Goal: Task Accomplishment & Management: Use online tool/utility

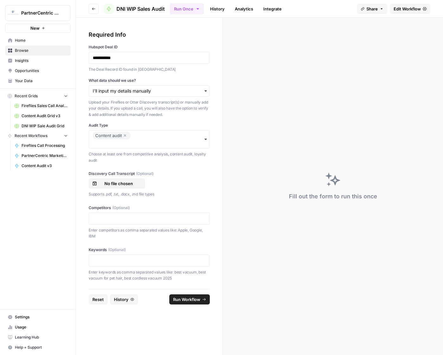
click at [214, 9] on link "History" at bounding box center [217, 9] width 22 height 10
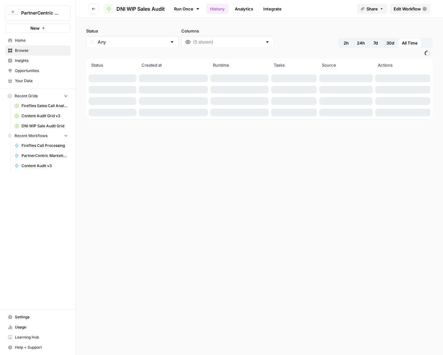
click at [242, 8] on link "Analytics" at bounding box center [244, 9] width 26 height 10
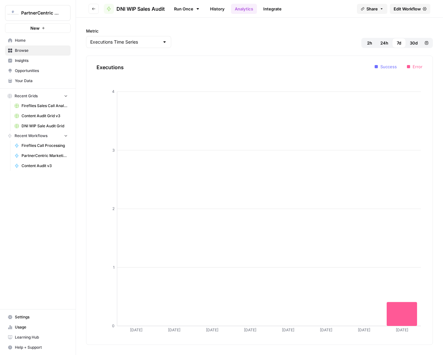
click at [268, 9] on link "Integrate" at bounding box center [272, 9] width 26 height 10
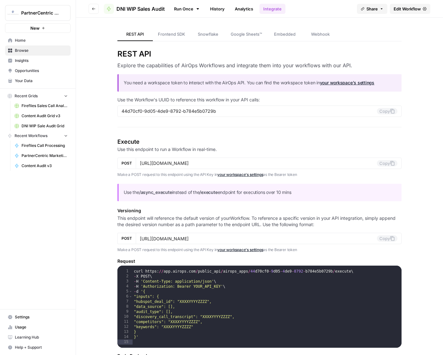
click at [261, 7] on link "Integrate" at bounding box center [272, 9] width 26 height 10
click at [244, 8] on link "Analytics" at bounding box center [244, 9] width 26 height 10
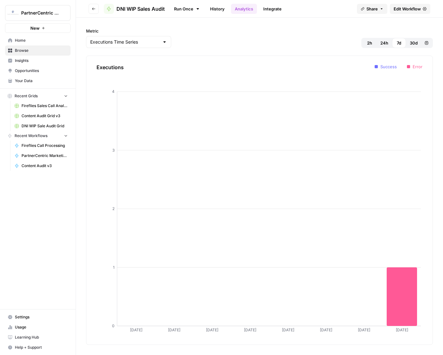
click at [221, 11] on link "History" at bounding box center [217, 9] width 22 height 10
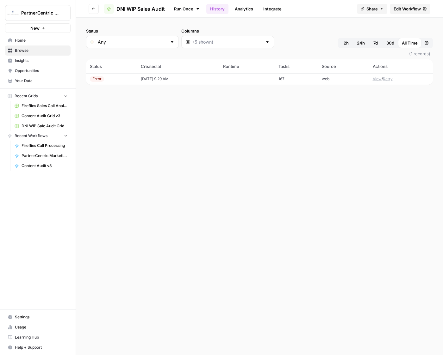
click at [126, 82] on div "Error" at bounding box center [111, 79] width 43 height 6
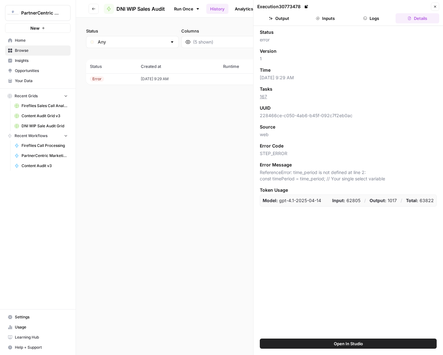
click at [380, 18] on button "Logs" at bounding box center [371, 18] width 44 height 10
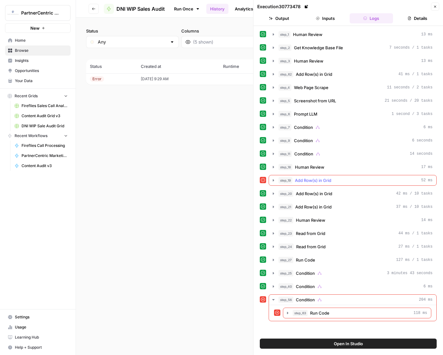
click at [309, 184] on button "step_19 Add Row(s) in Grid 52 ms" at bounding box center [352, 180] width 167 height 10
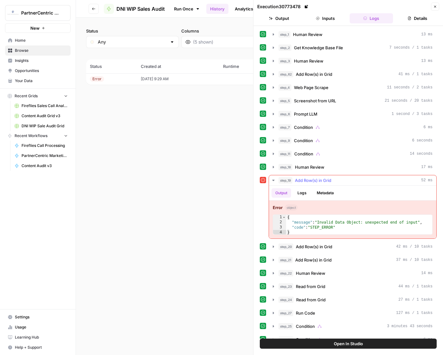
click at [309, 184] on button "step_19 Add Row(s) in Grid 52 ms" at bounding box center [352, 180] width 167 height 10
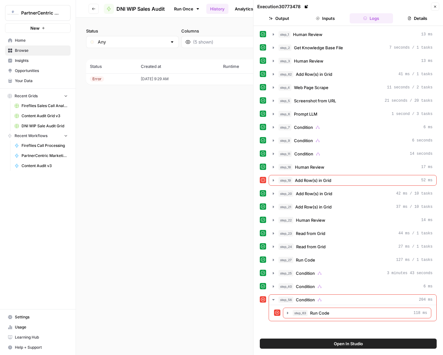
click at [436, 6] on icon "button" at bounding box center [435, 7] width 4 height 4
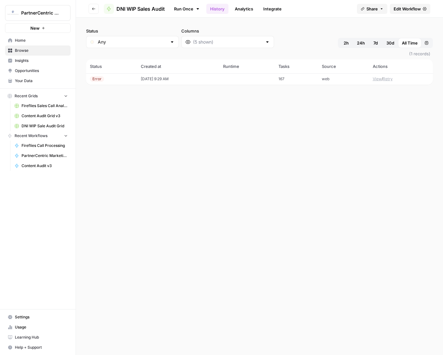
click at [401, 8] on span "Edit Workflow" at bounding box center [406, 9] width 27 height 6
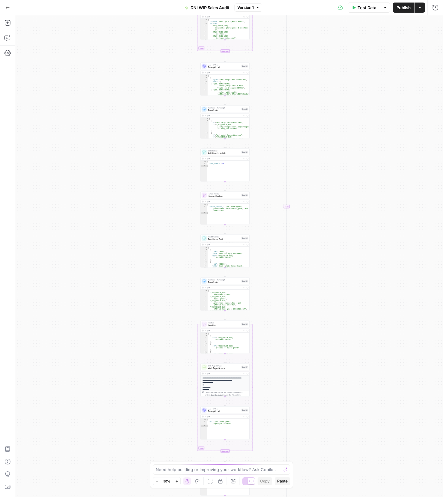
drag, startPoint x: 318, startPoint y: 390, endPoint x: 317, endPoint y: 165, distance: 225.4
click at [328, 170] on div "true true false true false true true true false false false false Workflow Inpu…" at bounding box center [228, 256] width 427 height 482
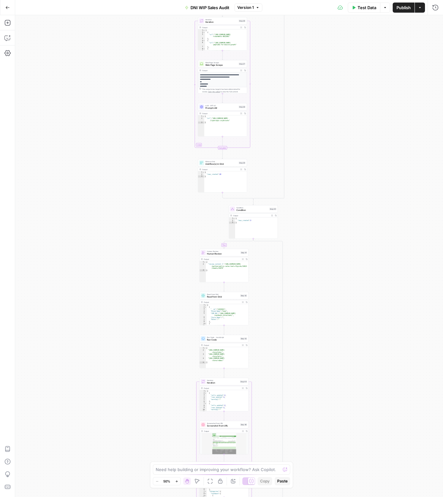
drag, startPoint x: 349, startPoint y: 276, endPoint x: 338, endPoint y: 142, distance: 134.2
click at [363, 174] on div "true true false true false true true true false false false false Workflow Inpu…" at bounding box center [228, 256] width 427 height 482
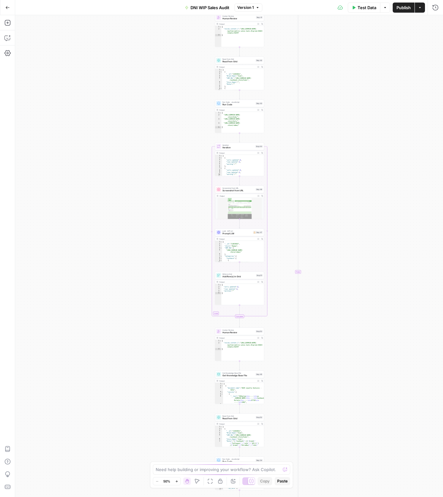
drag, startPoint x: 333, startPoint y: 231, endPoint x: 333, endPoint y: 138, distance: 92.6
click at [333, 135] on div "true true false true false true true true false false false false Workflow Inpu…" at bounding box center [228, 256] width 427 height 482
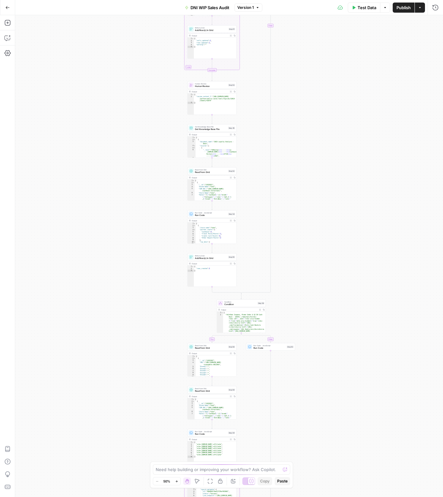
drag, startPoint x: 337, startPoint y: 386, endPoint x: 317, endPoint y: 202, distance: 185.1
click at [317, 202] on div "true true false true false true true true false false false false Workflow Inpu…" at bounding box center [228, 256] width 427 height 482
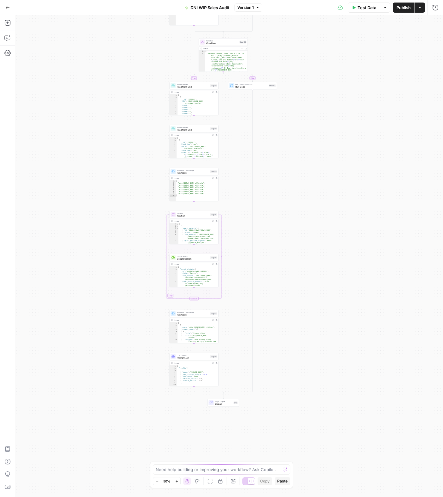
drag, startPoint x: 340, startPoint y: 428, endPoint x: 316, endPoint y: 219, distance: 209.9
click at [316, 219] on div "true true false true false true true true false false false false Workflow Inpu…" at bounding box center [228, 256] width 427 height 482
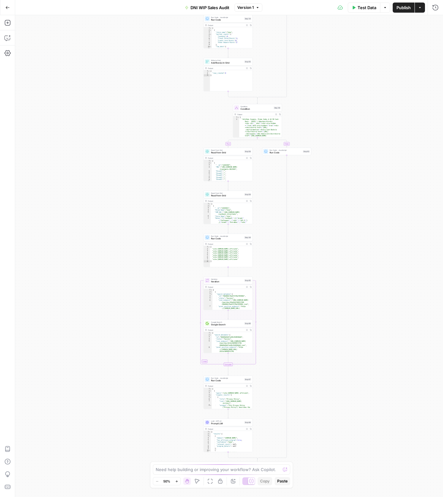
drag, startPoint x: 334, startPoint y: 331, endPoint x: 340, endPoint y: 348, distance: 18.0
click at [340, 348] on div "true true false true false true true true false false false false Workflow Inpu…" at bounding box center [228, 256] width 427 height 482
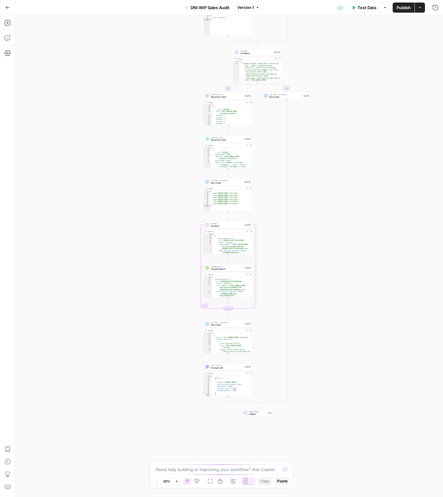
drag, startPoint x: 340, startPoint y: 320, endPoint x: 340, endPoint y: 230, distance: 90.1
click at [340, 230] on div "true true false true false true true true false false false false Workflow Inpu…" at bounding box center [228, 256] width 427 height 482
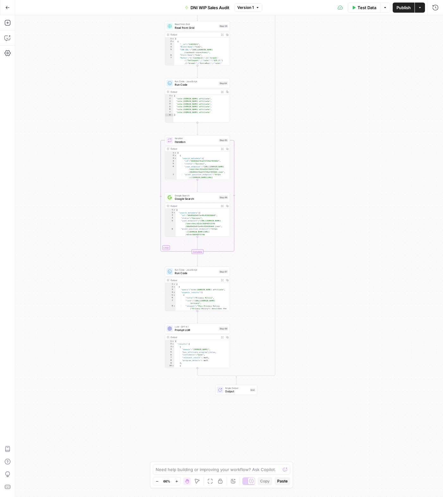
drag, startPoint x: 320, startPoint y: 301, endPoint x: 327, endPoint y: 238, distance: 63.6
click at [327, 238] on div "true true false true false true true true false false false false Workflow Inpu…" at bounding box center [228, 256] width 427 height 482
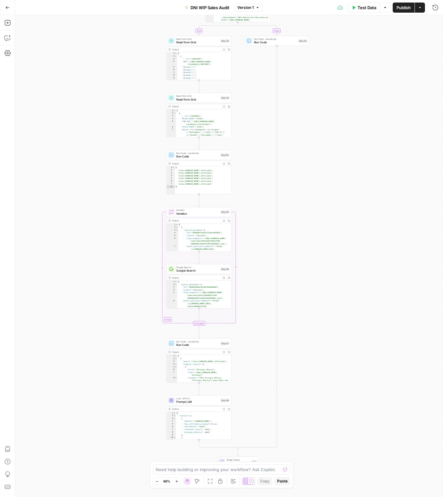
drag, startPoint x: 333, startPoint y: 180, endPoint x: 333, endPoint y: 337, distance: 157.4
click at [333, 336] on div "true true false true false true true true false false false false Workflow Inpu…" at bounding box center [228, 256] width 427 height 482
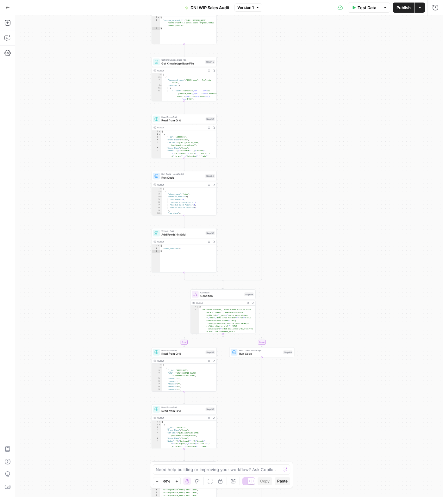
drag, startPoint x: 337, startPoint y: 184, endPoint x: 321, endPoint y: 437, distance: 253.1
click at [321, 355] on div "true true false true false true true true false false false false Workflow Inpu…" at bounding box center [228, 256] width 427 height 482
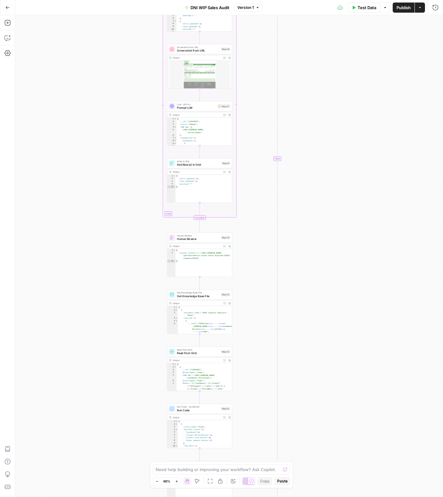
drag, startPoint x: 342, startPoint y: 178, endPoint x: 349, endPoint y: 367, distance: 189.5
click at [349, 355] on div "true true false true false true true true false false false false Workflow Inpu…" at bounding box center [228, 256] width 427 height 482
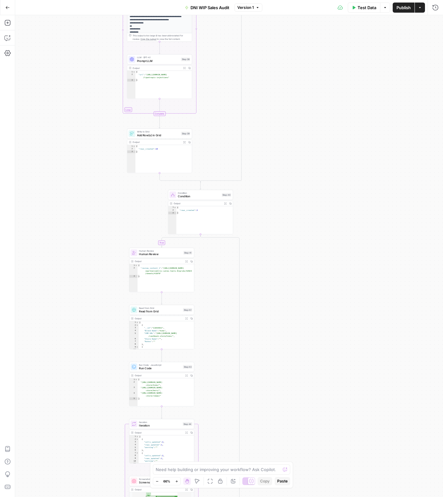
drag, startPoint x: 302, startPoint y: 100, endPoint x: 270, endPoint y: 534, distance: 434.9
click at [270, 355] on html "PartnerCentric Sales Tools New Home Browse Insights Opportunities Your Data Rec…" at bounding box center [221, 248] width 443 height 497
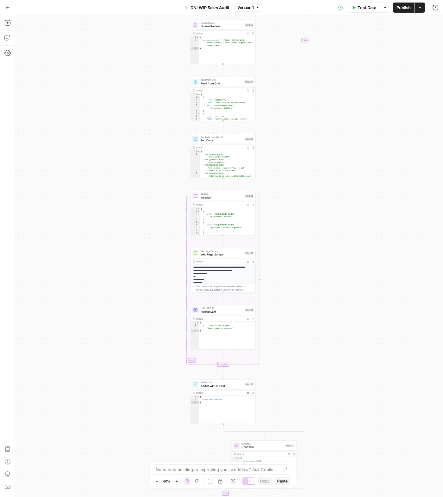
drag, startPoint x: 271, startPoint y: 133, endPoint x: 309, endPoint y: 360, distance: 230.2
click at [309, 355] on div "true true false true false true true true false false false false Workflow Inpu…" at bounding box center [228, 256] width 427 height 482
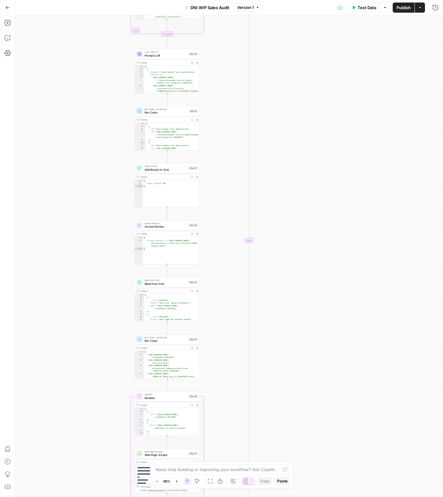
drag, startPoint x: 337, startPoint y: 159, endPoint x: 281, endPoint y: 374, distance: 222.2
click at [280, 355] on div "true true false true false true true true false false false false Workflow Inpu…" at bounding box center [228, 256] width 427 height 482
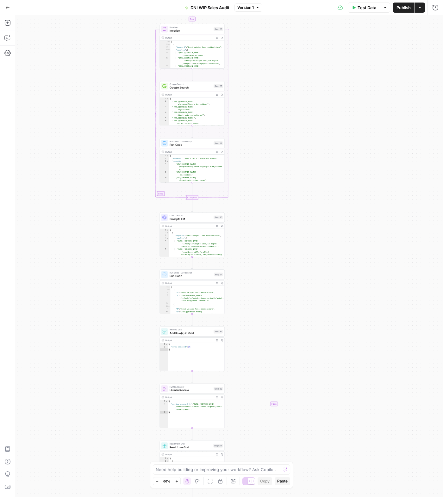
drag, startPoint x: 325, startPoint y: 118, endPoint x: 346, endPoint y: 411, distance: 293.5
click at [346, 355] on div "true true false true false true true true false false false false Workflow Inpu…" at bounding box center [228, 256] width 427 height 482
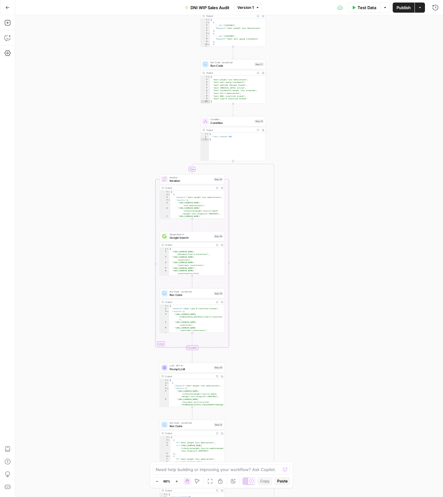
click at [179, 238] on span "Google Search" at bounding box center [190, 238] width 42 height 4
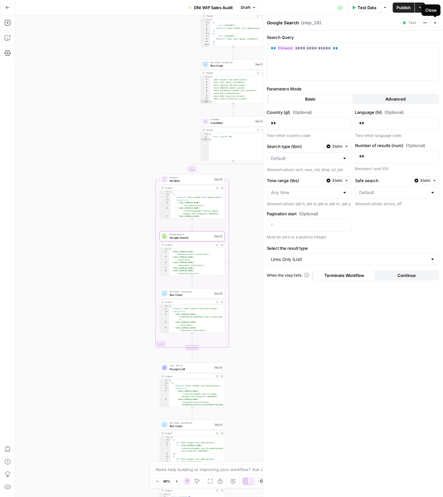
click at [437, 24] on button "Close" at bounding box center [435, 23] width 8 height 8
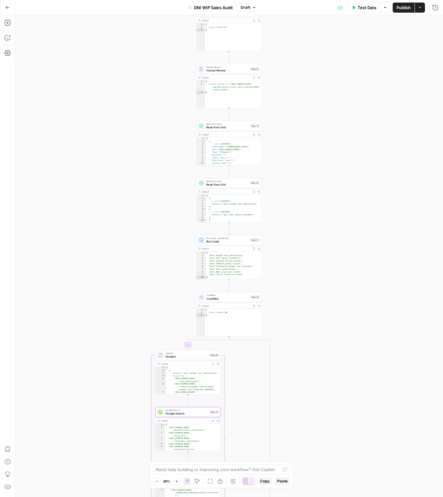
drag, startPoint x: 349, startPoint y: 106, endPoint x: 340, endPoint y: 255, distance: 149.5
click at [340, 250] on div "true true false true false true true true false false false false Workflow Inpu…" at bounding box center [228, 256] width 427 height 482
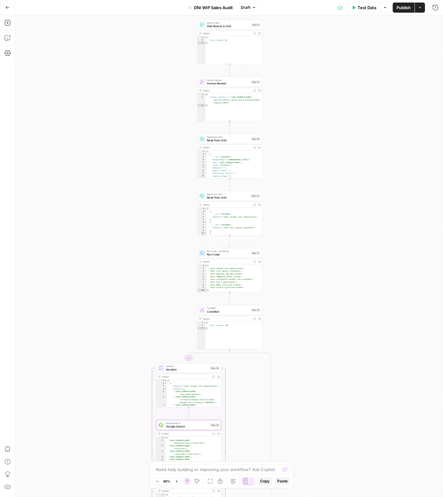
drag, startPoint x: 342, startPoint y: 93, endPoint x: 342, endPoint y: 364, distance: 270.6
click at [342, 355] on div "true true false true false true true true false false false false Workflow Inpu…" at bounding box center [228, 256] width 427 height 482
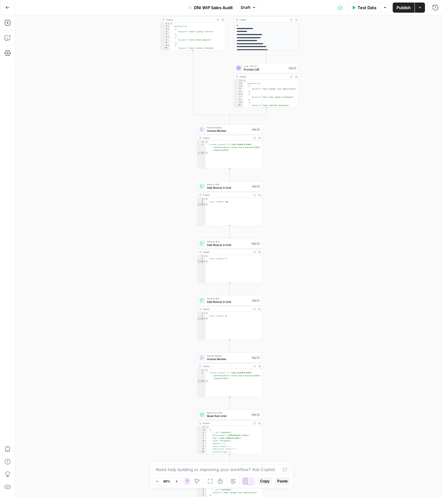
drag, startPoint x: 321, startPoint y: 173, endPoint x: 330, endPoint y: 376, distance: 203.1
click at [328, 355] on div "true true false true false true true true false false false false Workflow Inpu…" at bounding box center [228, 256] width 427 height 482
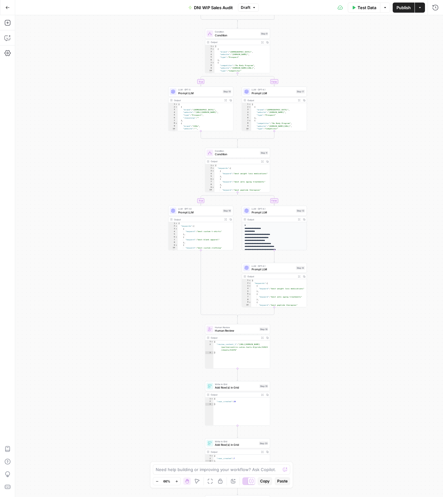
drag, startPoint x: 350, startPoint y: 125, endPoint x: 345, endPoint y: 329, distance: 204.9
click at [345, 325] on div "true true false true false true true true false false false false Workflow Inpu…" at bounding box center [228, 256] width 427 height 482
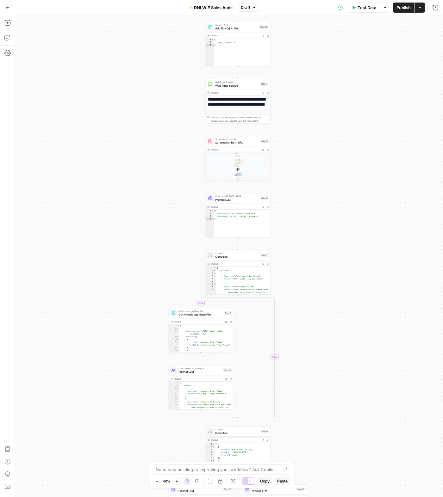
drag, startPoint x: 342, startPoint y: 285, endPoint x: 339, endPoint y: 363, distance: 77.8
click at [339, 329] on div "true true false true false true true true false false false false Workflow Inpu…" at bounding box center [228, 256] width 427 height 482
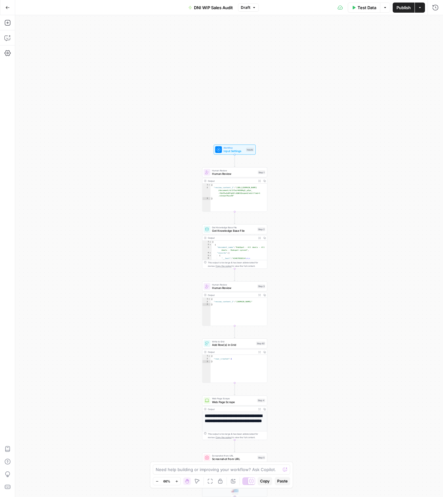
drag, startPoint x: 312, startPoint y: 109, endPoint x: 312, endPoint y: 382, distance: 273.1
click at [312, 355] on div "true true false true false true true true false false false false Workflow Inpu…" at bounding box center [228, 256] width 427 height 482
click at [236, 152] on span "Input Settings" at bounding box center [233, 152] width 21 height 4
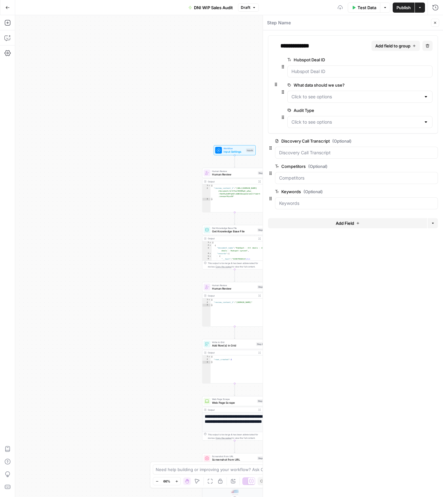
click at [328, 224] on button "Add Field" at bounding box center [347, 223] width 159 height 10
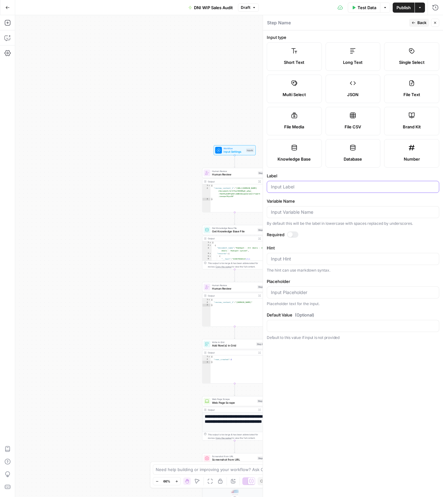
click at [313, 189] on input "Label" at bounding box center [353, 187] width 164 height 6
type input "SEO Geolocaton"
click at [403, 57] on label "Single Select" at bounding box center [411, 56] width 55 height 28
click at [303, 327] on input "Select options" at bounding box center [349, 326] width 156 height 6
click at [297, 326] on input "Select options" at bounding box center [349, 326] width 156 height 6
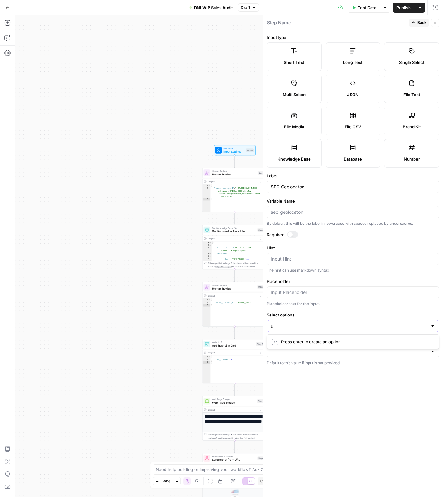
type input "us"
type input "ca"
click at [391, 355] on form "Input type Short Text Long Text Single Select Multi Select JSON File Text File …" at bounding box center [353, 263] width 180 height 467
click at [377, 355] on form "Input type Short Text Long Text Single Select Multi Select JSON File Text File …" at bounding box center [353, 263] width 180 height 467
click at [300, 261] on textarea "Hint" at bounding box center [353, 259] width 164 height 6
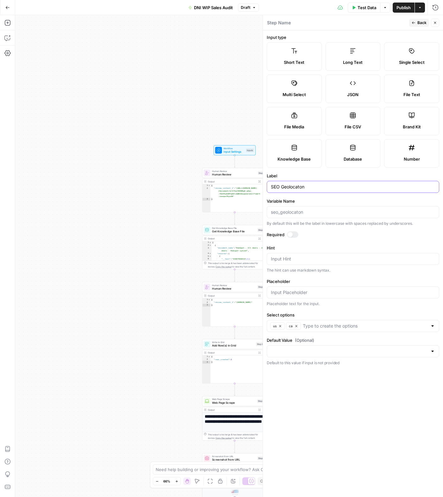
click at [271, 185] on input "SEO Geolocaton" at bounding box center [353, 187] width 164 height 6
click at [424, 24] on span "Back" at bounding box center [421, 23] width 9 height 6
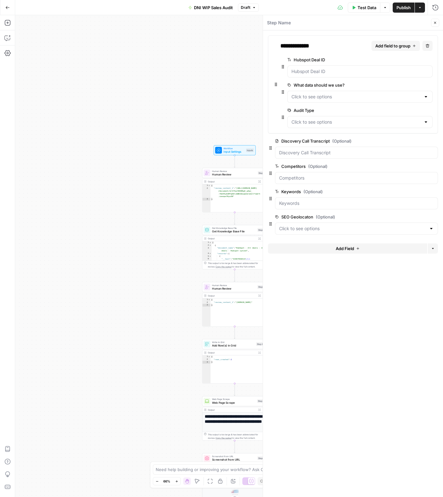
click at [433, 25] on button "Close" at bounding box center [435, 23] width 8 height 8
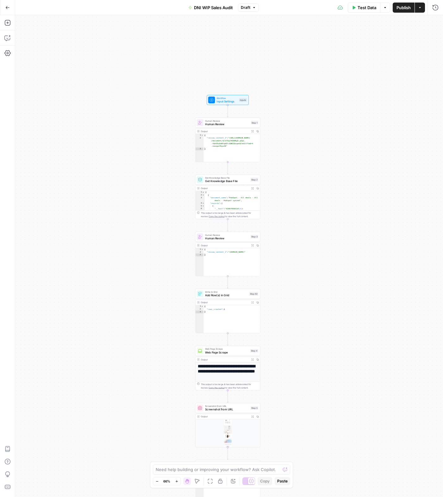
drag, startPoint x: 363, startPoint y: 409, endPoint x: 373, endPoint y: 218, distance: 191.2
click at [363, 244] on div "true true false true false true true true false false false false Workflow Inpu…" at bounding box center [228, 256] width 427 height 482
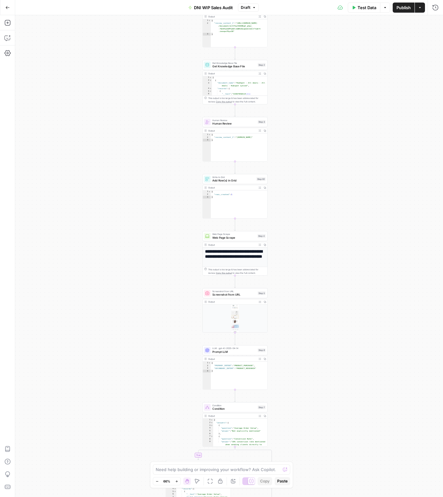
drag, startPoint x: 359, startPoint y: 395, endPoint x: 380, endPoint y: 109, distance: 285.9
click at [380, 111] on div "true true false true false true true true false false false false Workflow Inpu…" at bounding box center [228, 256] width 427 height 482
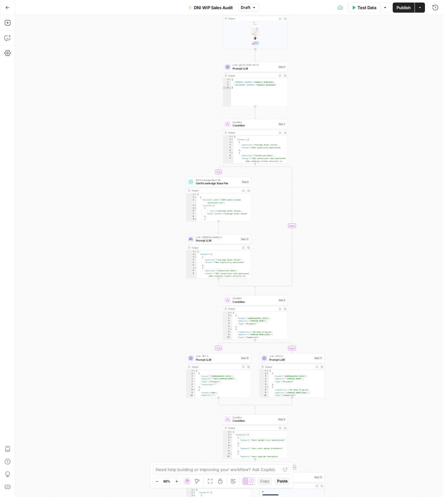
drag, startPoint x: 378, startPoint y: 306, endPoint x: 368, endPoint y: 104, distance: 202.3
click at [368, 105] on div "true true false true false true true true false false false false Workflow Inpu…" at bounding box center [228, 256] width 427 height 482
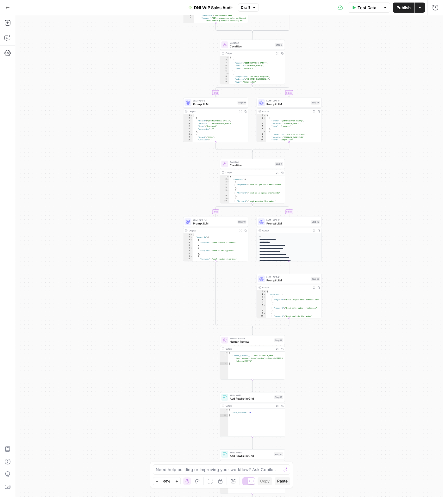
drag, startPoint x: 366, startPoint y: 347, endPoint x: 370, endPoint y: 196, distance: 151.1
click at [370, 201] on div "true true false true false true true true false false false false Workflow Inpu…" at bounding box center [228, 256] width 427 height 482
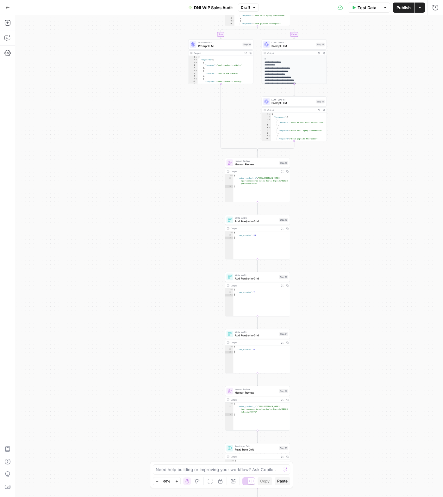
drag, startPoint x: 361, startPoint y: 301, endPoint x: 361, endPoint y: 175, distance: 125.8
click at [361, 228] on div "true true false true false true true true false false false false Workflow Inpu…" at bounding box center [228, 256] width 427 height 482
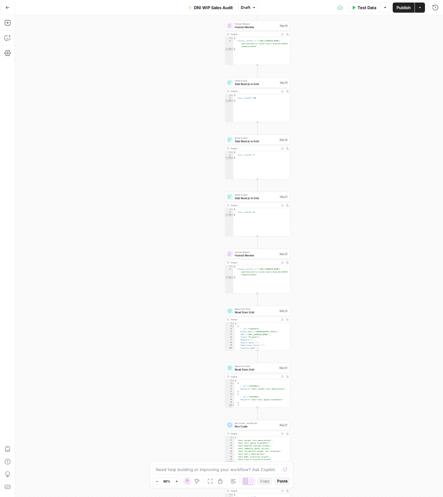
drag, startPoint x: 361, startPoint y: 325, endPoint x: 358, endPoint y: 159, distance: 166.6
click at [361, 184] on div "true true false true false true true true false false false false Workflow Inpu…" at bounding box center [228, 256] width 427 height 482
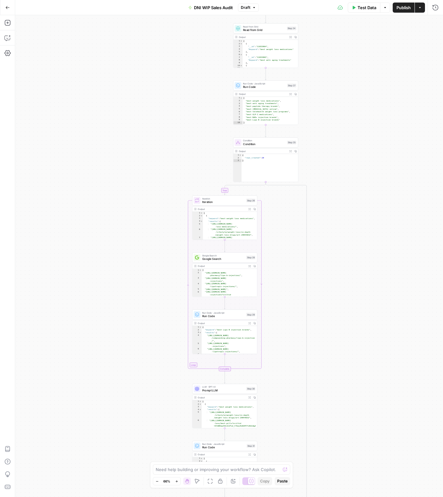
drag, startPoint x: 327, startPoint y: 384, endPoint x: 335, endPoint y: 202, distance: 182.9
click at [335, 202] on div "true true false true false true true true false false false false Workflow Inpu…" at bounding box center [228, 256] width 427 height 482
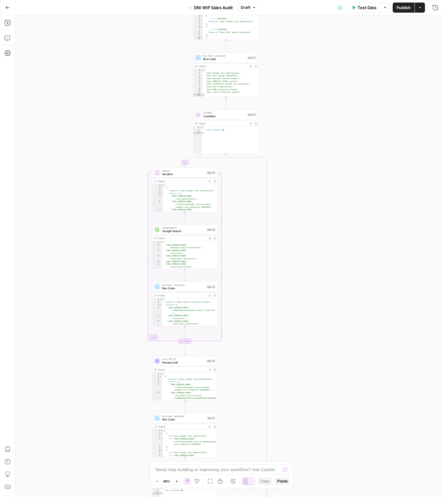
drag, startPoint x: 382, startPoint y: 364, endPoint x: 342, endPoint y: 337, distance: 48.6
click at [342, 337] on div "true true false true false true true true false false false false Workflow Inpu…" at bounding box center [228, 256] width 427 height 482
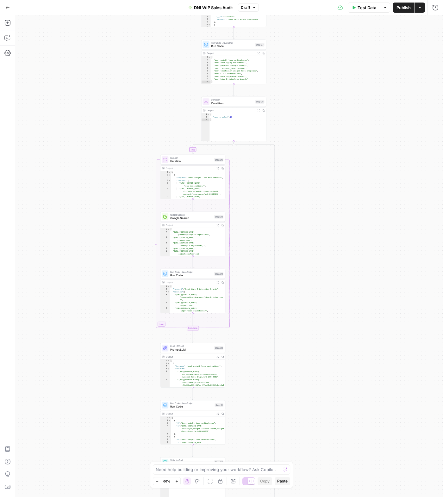
drag, startPoint x: 337, startPoint y: 305, endPoint x: 351, endPoint y: 280, distance: 28.3
click at [351, 280] on div "true true false true false true true true false false false false Workflow Inpu…" at bounding box center [228, 256] width 427 height 482
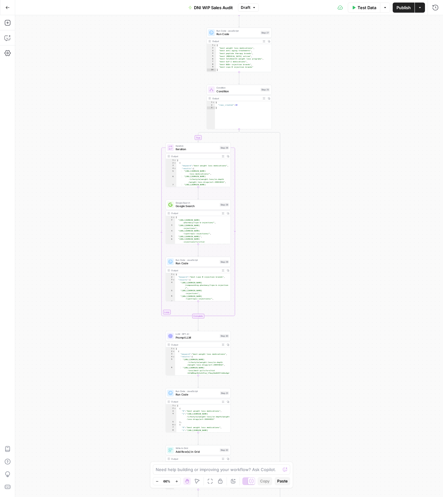
click at [204, 204] on span "Google Search" at bounding box center [196, 206] width 42 height 4
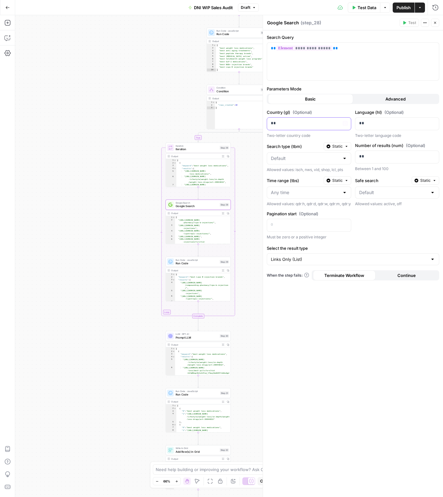
click at [295, 125] on p "**" at bounding box center [309, 123] width 76 height 6
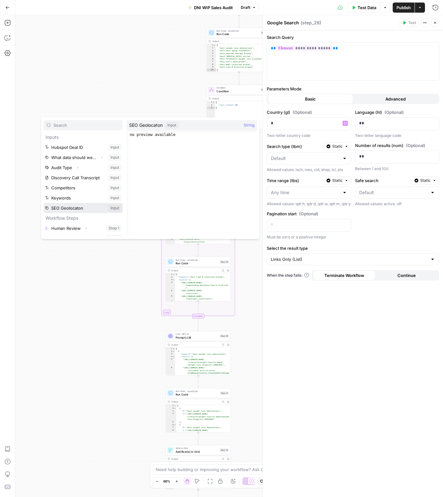
click at [80, 205] on button "Select variable SEO Geolocaton" at bounding box center [83, 208] width 79 height 10
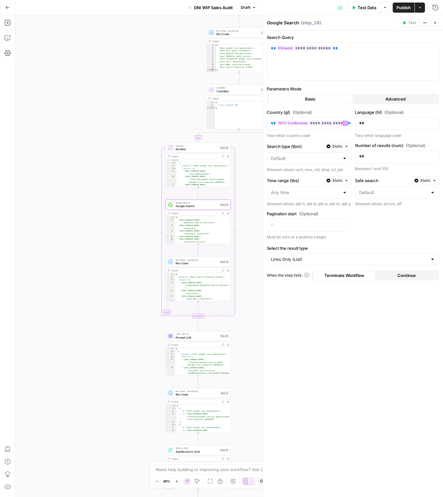
click at [318, 327] on div "**********" at bounding box center [353, 263] width 180 height 467
click at [385, 95] on button "Advanced" at bounding box center [395, 99] width 85 height 10
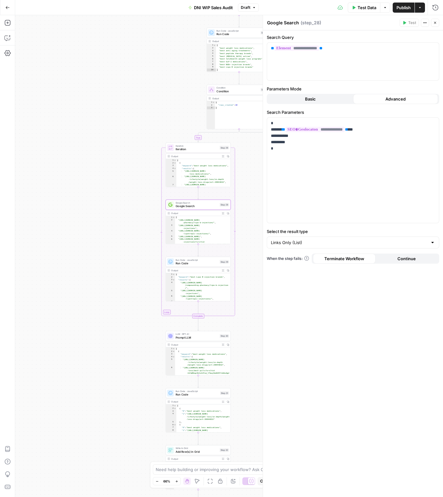
click at [284, 101] on button "Basic" at bounding box center [310, 99] width 85 height 10
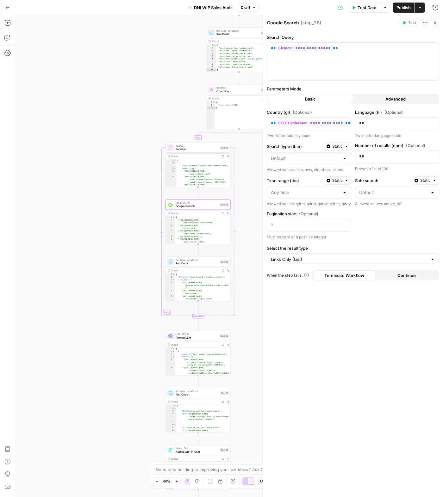
click at [369, 100] on button "Advanced" at bounding box center [395, 99] width 85 height 10
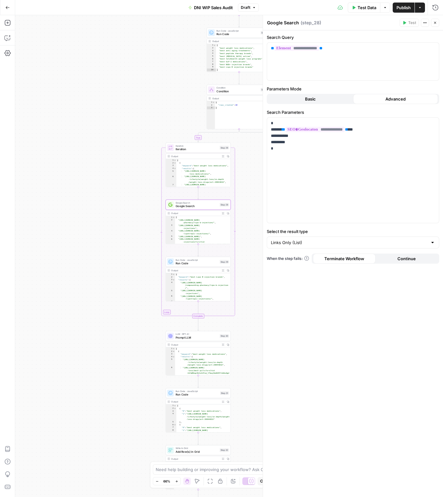
click at [303, 100] on button "Basic" at bounding box center [310, 99] width 85 height 10
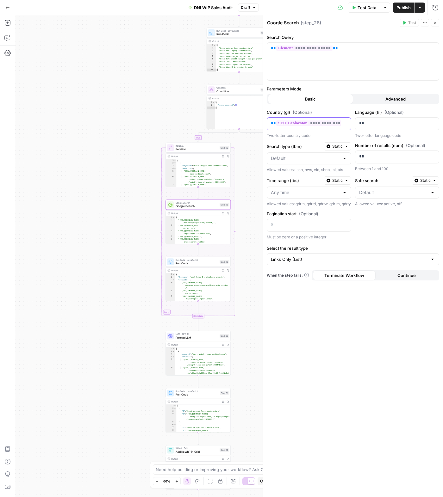
click at [349, 125] on div "**********" at bounding box center [309, 124] width 84 height 12
click at [312, 125] on span "**********" at bounding box center [310, 122] width 69 height 5
drag, startPoint x: 315, startPoint y: 128, endPoint x: 366, endPoint y: 125, distance: 50.3
click at [366, 125] on div "**********" at bounding box center [352, 174] width 172 height 131
click at [306, 128] on div "**********" at bounding box center [304, 124] width 74 height 12
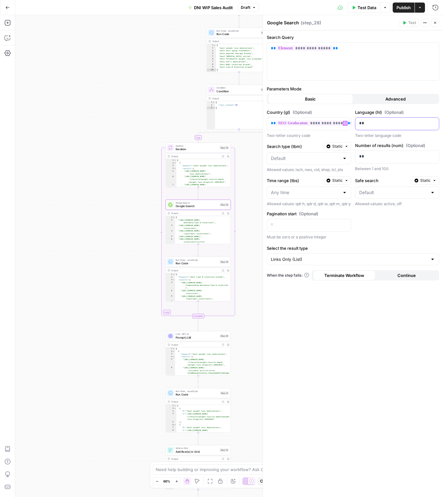
click at [362, 122] on p "**" at bounding box center [397, 123] width 76 height 6
click at [348, 128] on div "**********" at bounding box center [309, 124] width 84 height 12
click at [362, 99] on button "Advanced" at bounding box center [395, 99] width 85 height 10
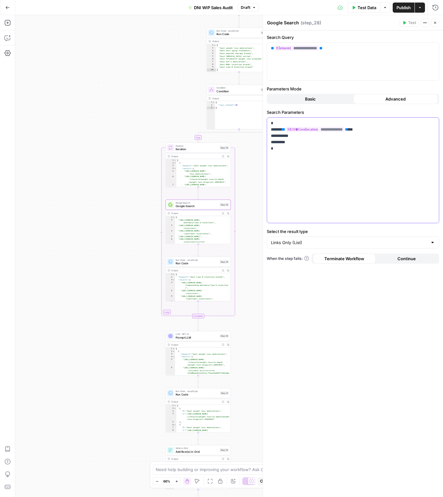
click at [368, 130] on p "**********" at bounding box center [353, 136] width 164 height 32
click at [401, 283] on div "**********" at bounding box center [353, 263] width 180 height 467
click at [329, 103] on div "**********" at bounding box center [353, 263] width 180 height 467
click at [329, 101] on button "Basic" at bounding box center [310, 99] width 85 height 10
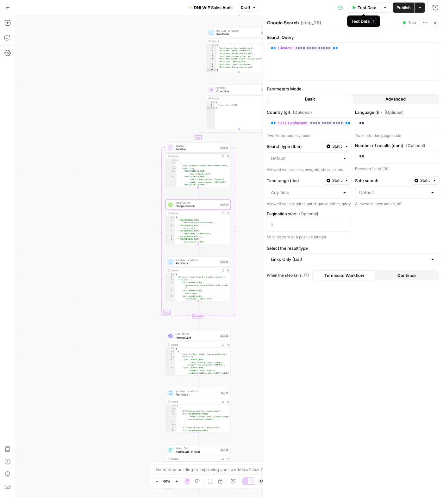
click at [355, 7] on button "Test Data" at bounding box center [363, 8] width 33 height 10
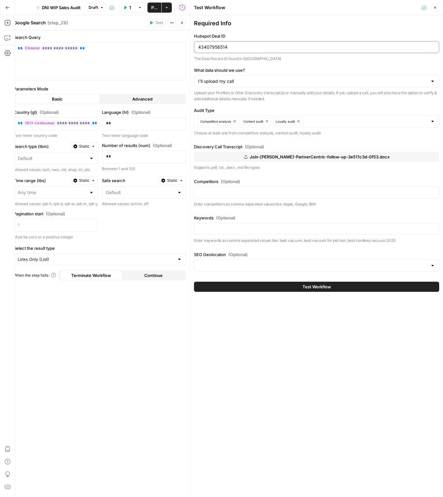
click at [233, 46] on input "43407956514" at bounding box center [316, 47] width 237 height 6
paste input "5116551973"
type input "45116551973"
click at [239, 84] on input "What data should we use?" at bounding box center [312, 81] width 229 height 6
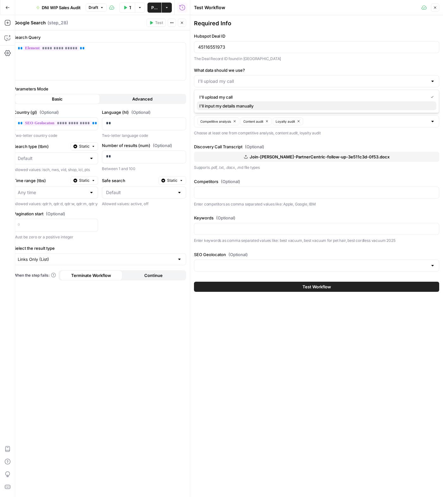
click at [239, 107] on span "I'll input my details manually" at bounding box center [315, 106] width 232 height 6
type input "I'll input my details manually"
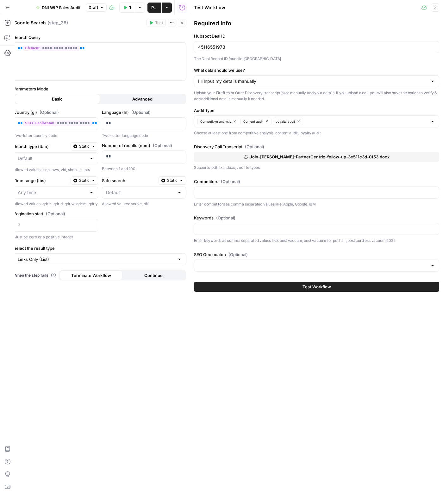
click at [283, 159] on span "Join-Ezra-PartnerCentric-follow-up-3e511c3d-0f53.docx" at bounding box center [319, 157] width 140 height 6
click at [268, 77] on div "I'll input my details manually" at bounding box center [316, 81] width 245 height 12
click at [263, 98] on span "I'll upload my call" at bounding box center [315, 97] width 232 height 6
type input "I'll upload my call"
click at [261, 159] on button "Join-Ezra-PartnerCentric-follow-up-3e511c3d-0f53.docx" at bounding box center [316, 157] width 245 height 10
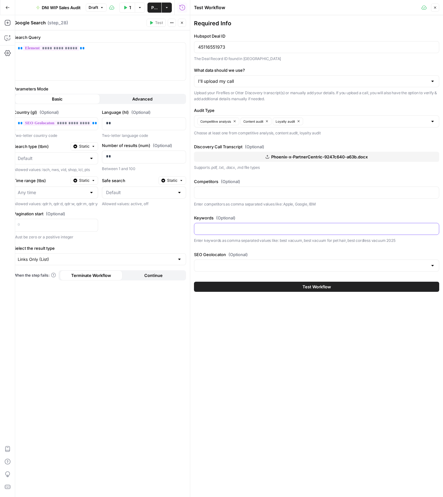
click at [264, 228] on input "Keywords (Optional)" at bounding box center [316, 229] width 237 height 6
paste input "best weight loss medication, best glp1, best hair loss medication, best ed medi…"
type input "best weight loss medication, best glp1, best hair loss medication, best ed medi…"
click at [204, 263] on input "SEO Geolocaton (Optional)" at bounding box center [312, 265] width 229 height 6
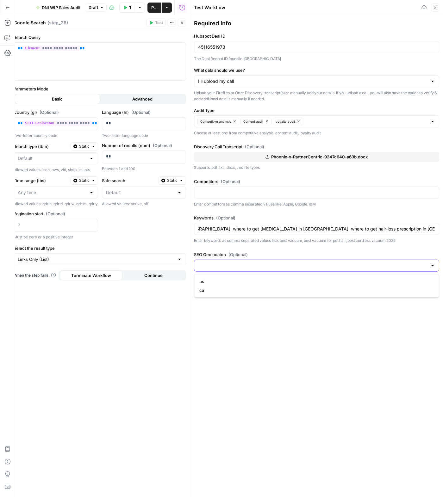
scroll to position [0, 0]
click at [204, 287] on span "ca" at bounding box center [315, 290] width 232 height 6
type input "ca"
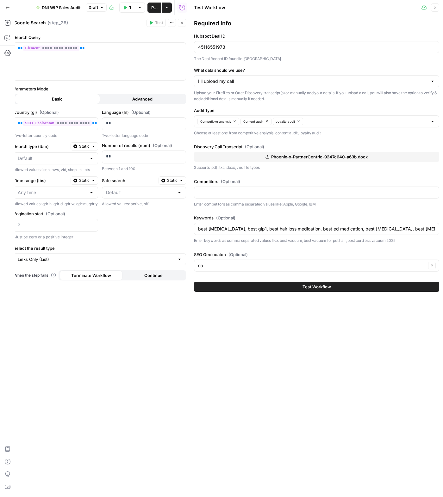
click at [278, 187] on div at bounding box center [316, 193] width 245 height 12
paste input "Felix, Join Livewell, Get Raven, DooU Health, Essential Clinic CA"
type input "Felix, Join Livewell, Get Raven, DooU Health, Essential Clinic CA"
click at [277, 349] on div "Required Info Hubspot Deal ID 45116551973 The Deal Record ID found in Hubspot W…" at bounding box center [316, 256] width 253 height 482
click at [276, 285] on button "Test Workflow" at bounding box center [316, 287] width 245 height 10
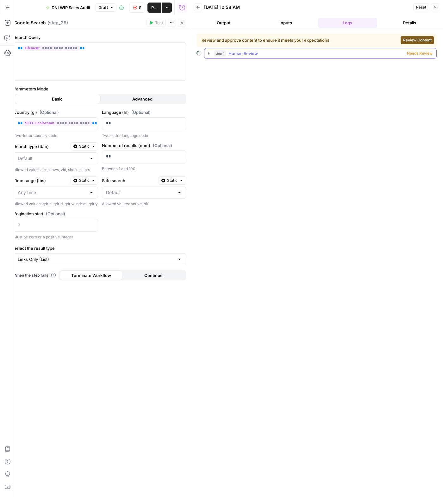
click at [243, 54] on span "Human Review" at bounding box center [242, 53] width 29 height 6
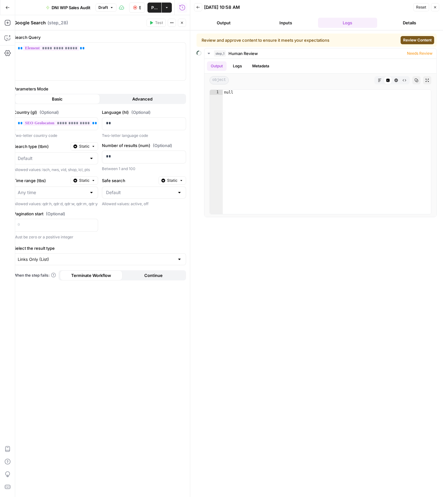
click at [404, 39] on span "Review Content" at bounding box center [417, 40] width 28 height 6
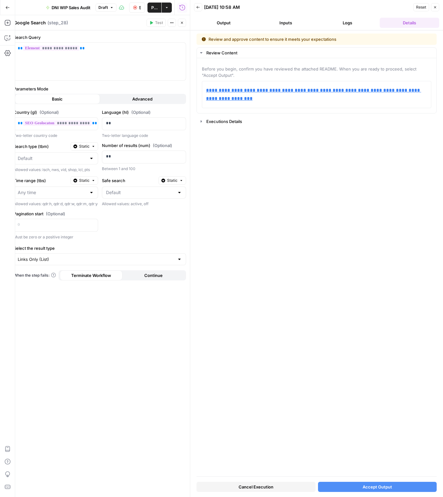
click at [371, 355] on button "Accept Output" at bounding box center [377, 487] width 119 height 10
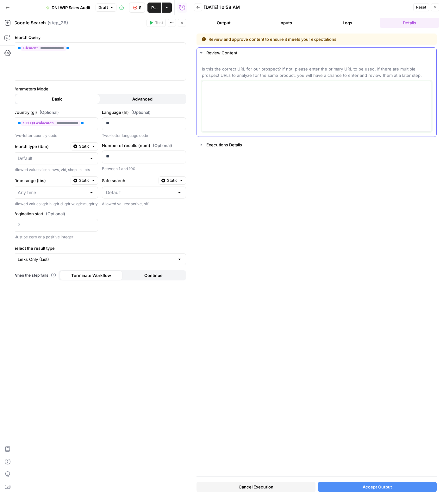
click at [296, 119] on textarea at bounding box center [316, 106] width 221 height 45
click at [317, 96] on textarea at bounding box center [316, 106] width 221 height 45
click at [317, 200] on div "**********" at bounding box center [316, 255] width 240 height 443
click at [343, 355] on button "Accept Output" at bounding box center [377, 487] width 119 height 10
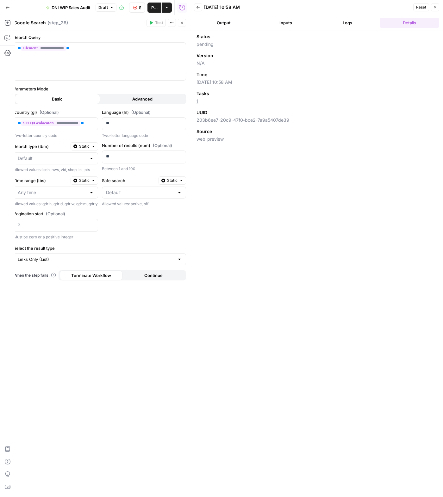
click at [354, 22] on button "Logs" at bounding box center [347, 23] width 59 height 10
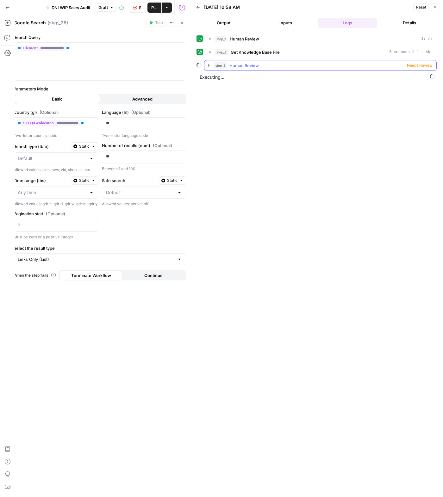
click at [300, 64] on div "step_3 Human Review Needs Review" at bounding box center [323, 65] width 218 height 6
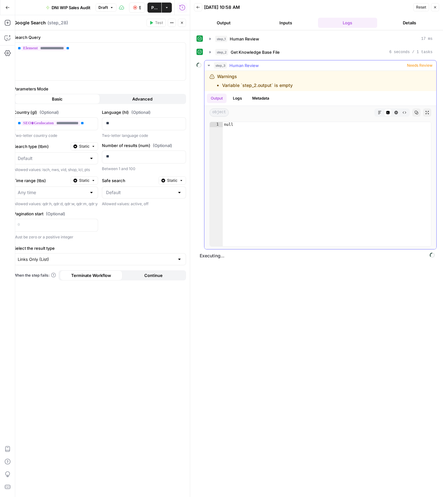
click at [300, 64] on div "step_3 Human Review Needs Review" at bounding box center [323, 65] width 218 height 6
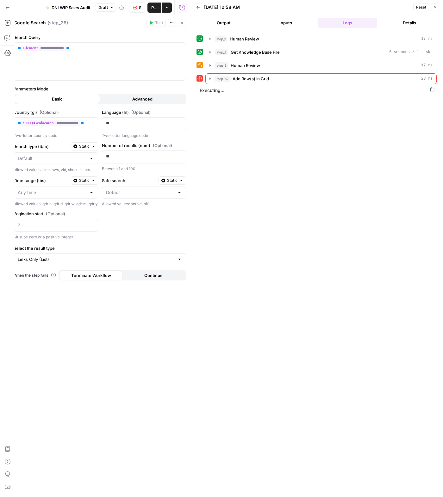
click at [276, 58] on div "step_1 Human Review 17 ms step_2 Get Knowledge Base File 6 seconds / 1 tasks st…" at bounding box center [316, 59] width 240 height 51
click at [276, 54] on span "Get Knowledge Base File" at bounding box center [254, 52] width 49 height 6
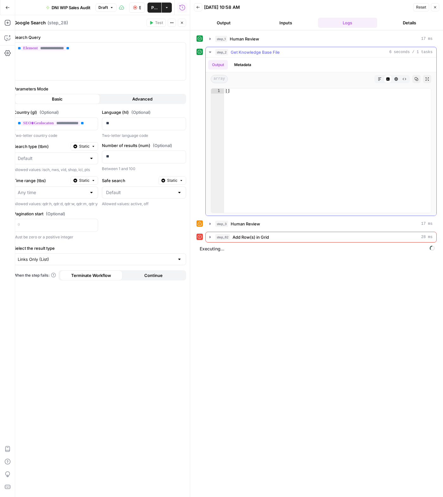
click at [276, 54] on span "Get Knowledge Base File" at bounding box center [254, 52] width 49 height 6
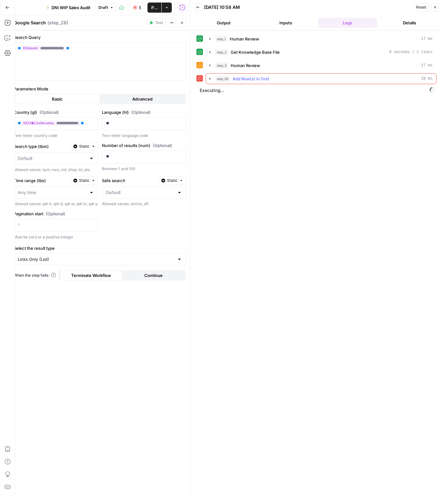
click at [258, 80] on span "Add Row(s) in Grid" at bounding box center [250, 79] width 36 height 6
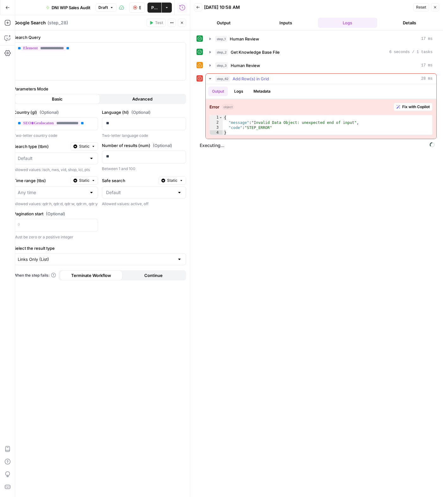
click at [258, 80] on span "Add Row(s) in Grid" at bounding box center [250, 79] width 36 height 6
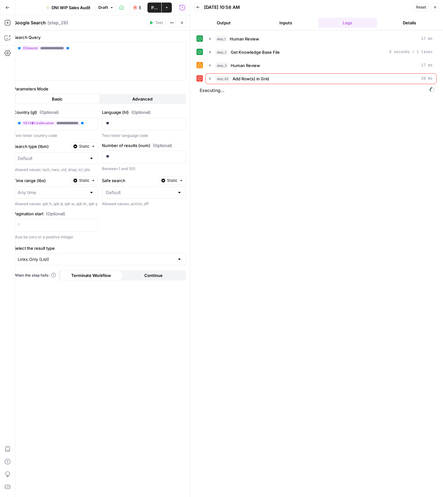
click at [306, 138] on div "step_1 Human Review 17 ms step_2 Get Knowledge Base File 6 seconds / 1 tasks st…" at bounding box center [316, 264] width 240 height 460
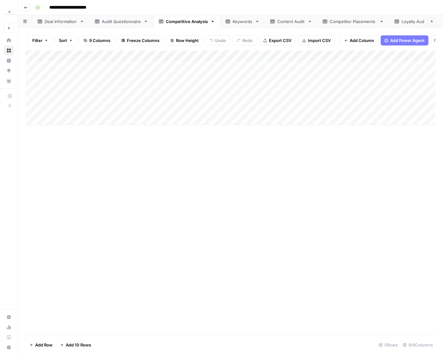
click at [178, 211] on div "Add Column" at bounding box center [230, 193] width 409 height 284
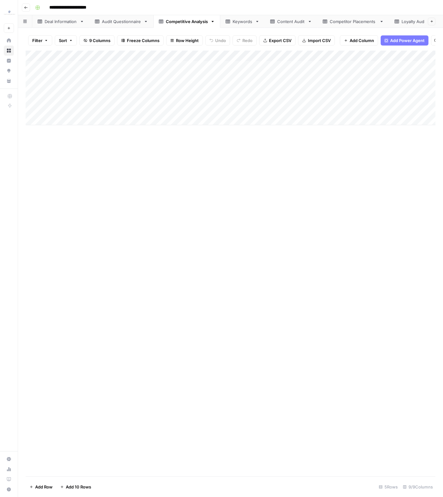
click at [61, 21] on div "Deal Information" at bounding box center [61, 21] width 33 height 6
click at [37, 57] on div "Add Column" at bounding box center [230, 67] width 409 height 32
click at [36, 355] on button "Delete 1 Row" at bounding box center [42, 487] width 33 height 10
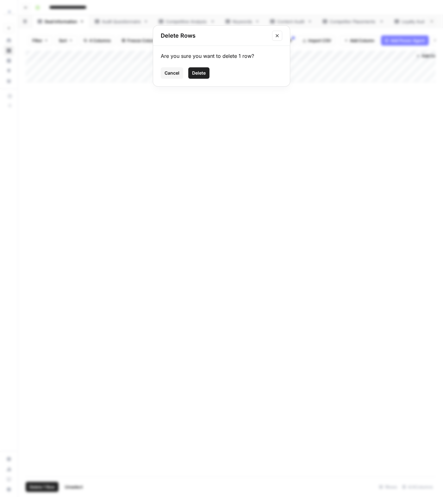
click at [200, 70] on span "Delete" at bounding box center [199, 73] width 14 height 6
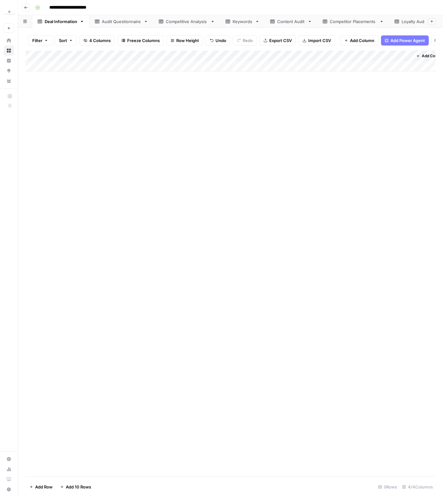
click at [119, 21] on div "Audit Questionnaire" at bounding box center [121, 21] width 39 height 6
click at [185, 21] on div "Competitive Analysis" at bounding box center [187, 21] width 42 height 6
click at [36, 55] on div "Add Column" at bounding box center [230, 88] width 409 height 75
click at [58, 355] on button "Delete 5 Rows" at bounding box center [44, 487] width 36 height 10
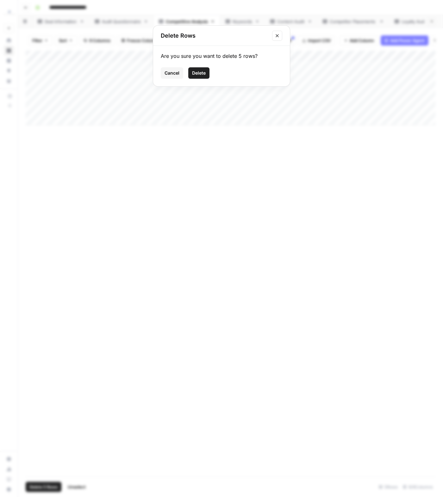
click at [194, 77] on button "Delete" at bounding box center [198, 72] width 21 height 11
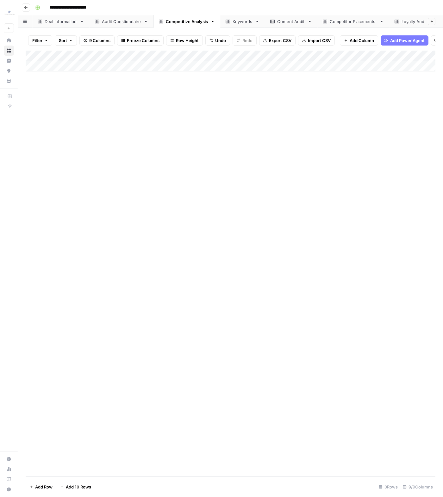
click at [246, 24] on link "Keywords" at bounding box center [242, 21] width 45 height 13
click at [38, 55] on div "Add Column" at bounding box center [230, 88] width 409 height 75
click at [34, 355] on button "Delete 5 Rows" at bounding box center [44, 487] width 36 height 10
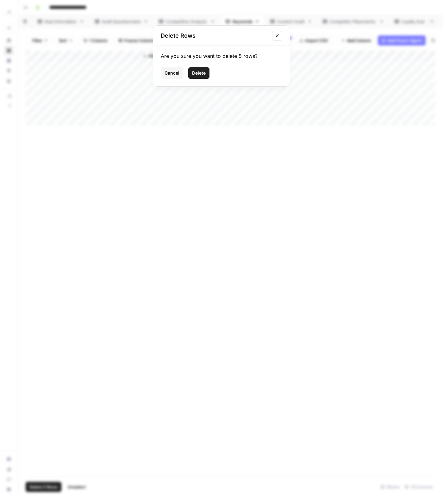
click at [204, 74] on span "Delete" at bounding box center [199, 73] width 14 height 6
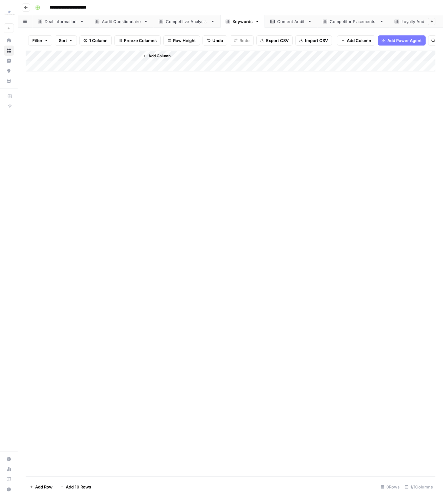
click at [293, 20] on div "Content Audit" at bounding box center [291, 21] width 28 height 6
click at [40, 55] on div "Add Column" at bounding box center [230, 110] width 409 height 118
click at [55, 355] on span "Delete 9 Rows" at bounding box center [43, 487] width 28 height 6
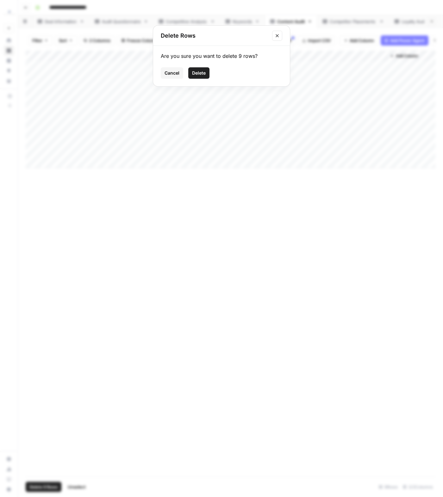
click at [198, 73] on span "Delete" at bounding box center [199, 73] width 14 height 6
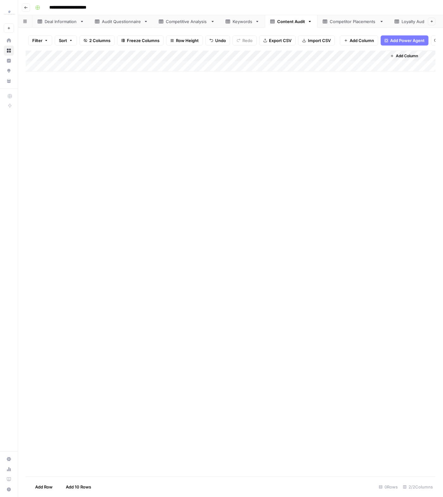
click at [357, 19] on div "Competitor Placements" at bounding box center [352, 21] width 47 height 6
click at [39, 55] on div "Add Column" at bounding box center [230, 99] width 409 height 96
click at [53, 355] on span "Delete 7 Rows" at bounding box center [43, 487] width 28 height 6
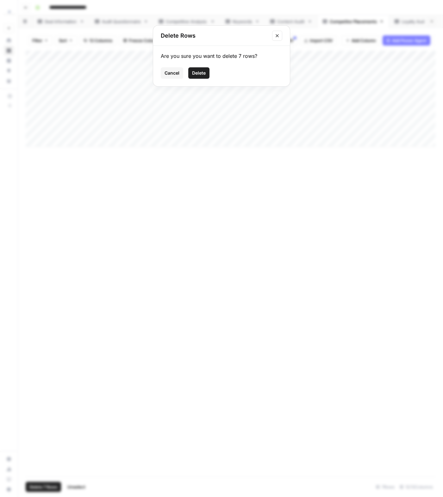
click at [193, 70] on span "Delete" at bounding box center [199, 73] width 14 height 6
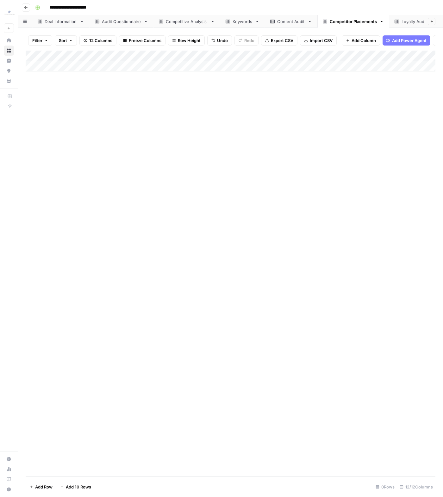
click at [395, 24] on div "Loyalty Audit" at bounding box center [410, 21] width 33 height 6
click at [382, 18] on link "Loyalty Share of Voice" at bounding box center [389, 21] width 69 height 13
